Goal: Task Accomplishment & Management: Use online tool/utility

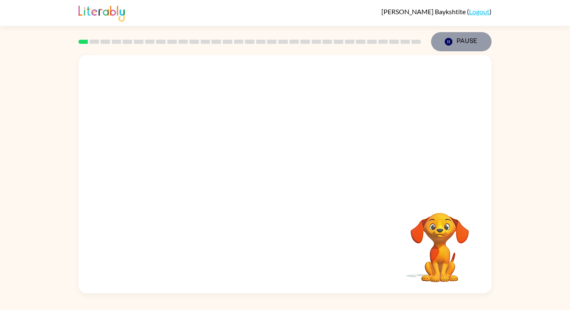
click at [456, 48] on button "Pause Pause" at bounding box center [461, 41] width 60 height 19
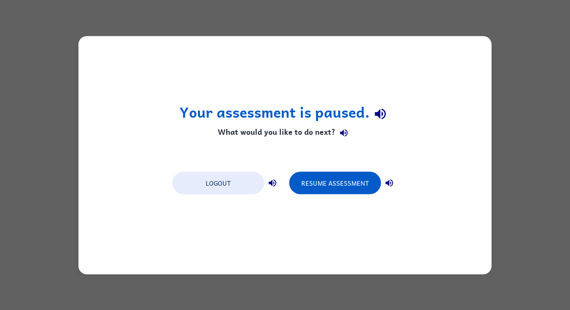
click at [332, 174] on button "Resume Assessment" at bounding box center [335, 182] width 92 height 23
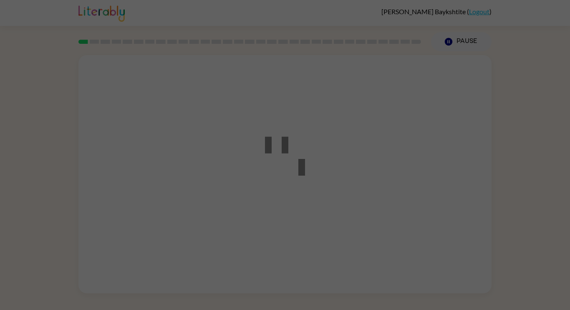
click at [311, 189] on div at bounding box center [284, 155] width 75 height 94
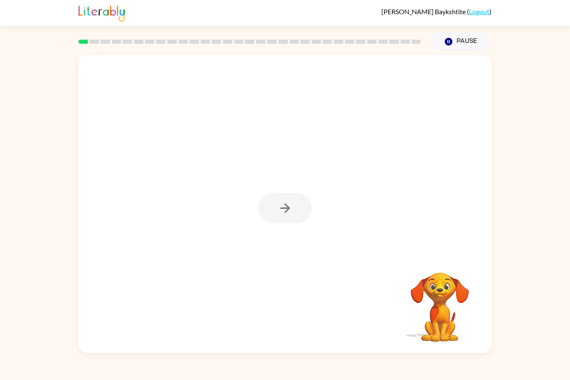
click at [296, 219] on div at bounding box center [284, 208] width 53 height 30
click at [292, 212] on div at bounding box center [284, 208] width 53 height 30
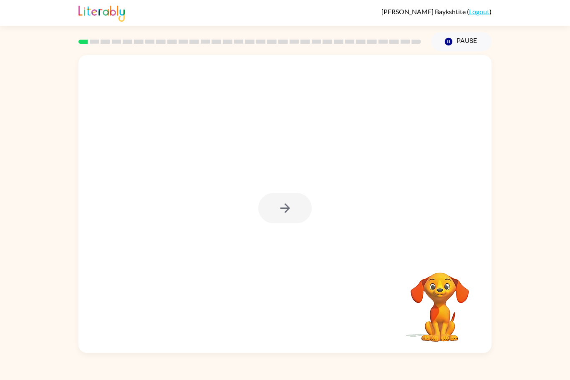
click at [292, 212] on div at bounding box center [284, 208] width 53 height 30
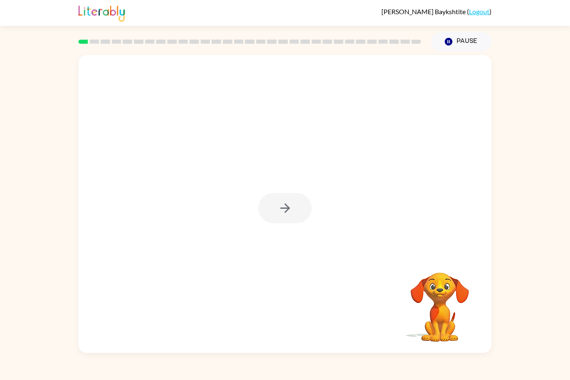
click at [292, 212] on div at bounding box center [284, 208] width 53 height 30
click at [292, 212] on button "button" at bounding box center [284, 208] width 53 height 30
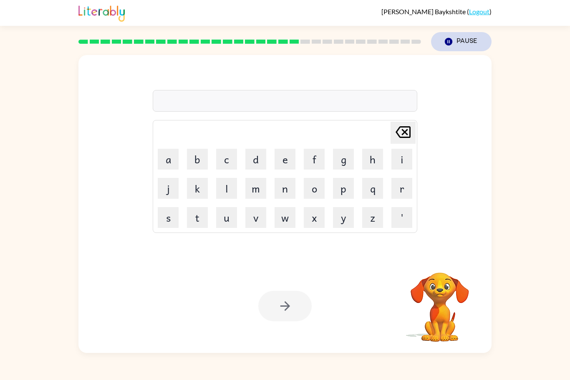
click at [446, 44] on icon "button" at bounding box center [448, 42] width 8 height 8
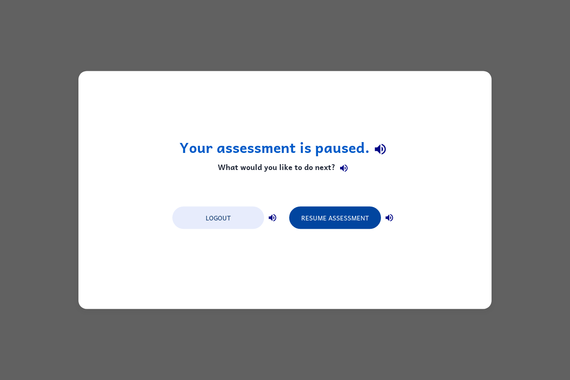
click at [313, 223] on button "Resume Assessment" at bounding box center [335, 218] width 92 height 23
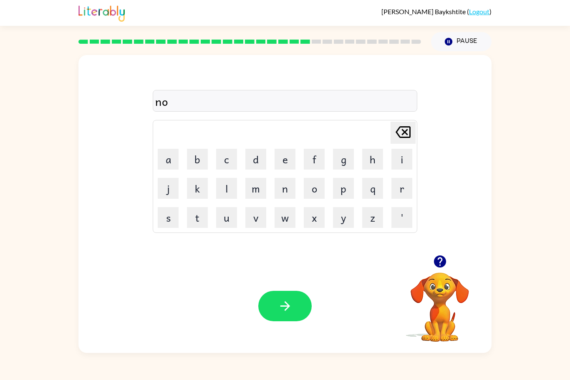
click at [426, 263] on div at bounding box center [439, 261] width 83 height 21
click at [437, 262] on icon "button" at bounding box center [439, 262] width 12 height 12
